Goal: Transaction & Acquisition: Purchase product/service

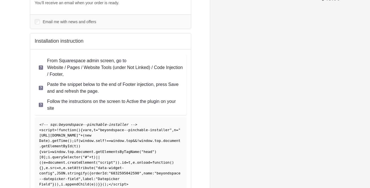
scroll to position [72, 0]
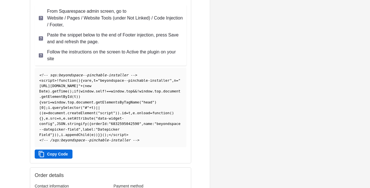
scroll to position [121, 0]
click at [57, 158] on button "Copy Code" at bounding box center [54, 153] width 38 height 9
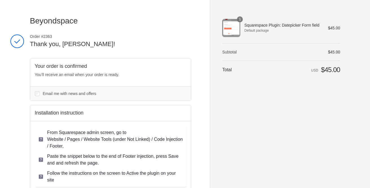
scroll to position [226, 0]
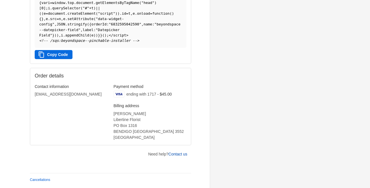
click at [180, 154] on link "Contact us" at bounding box center [177, 154] width 19 height 5
